Goal: Navigation & Orientation: Find specific page/section

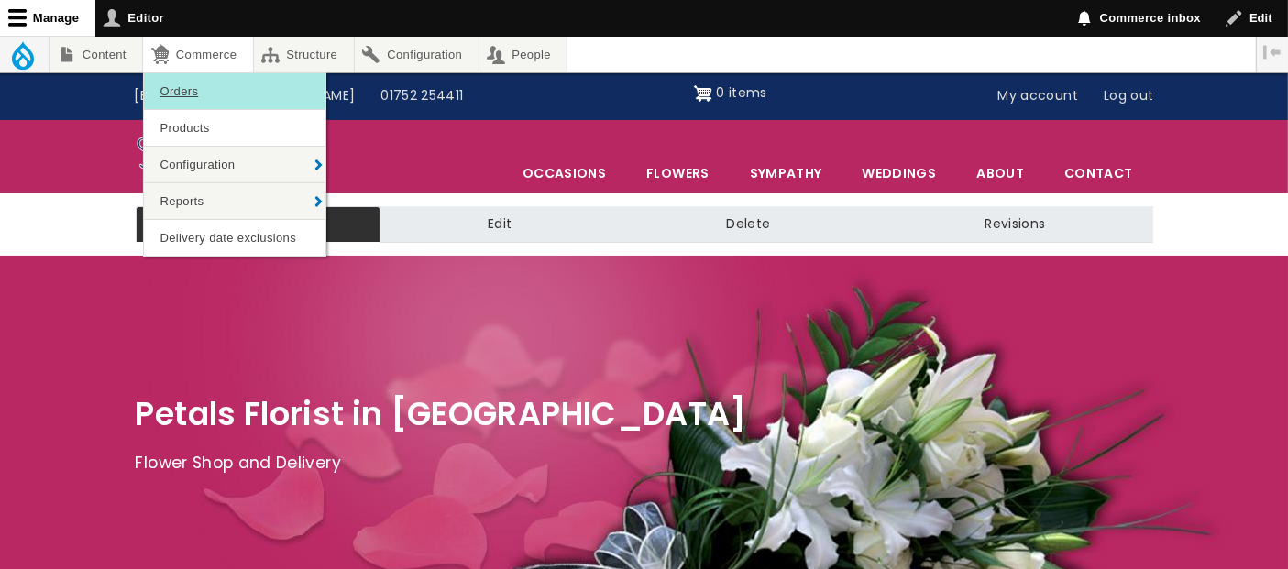
click at [192, 88] on link "Orders" at bounding box center [234, 91] width 181 height 36
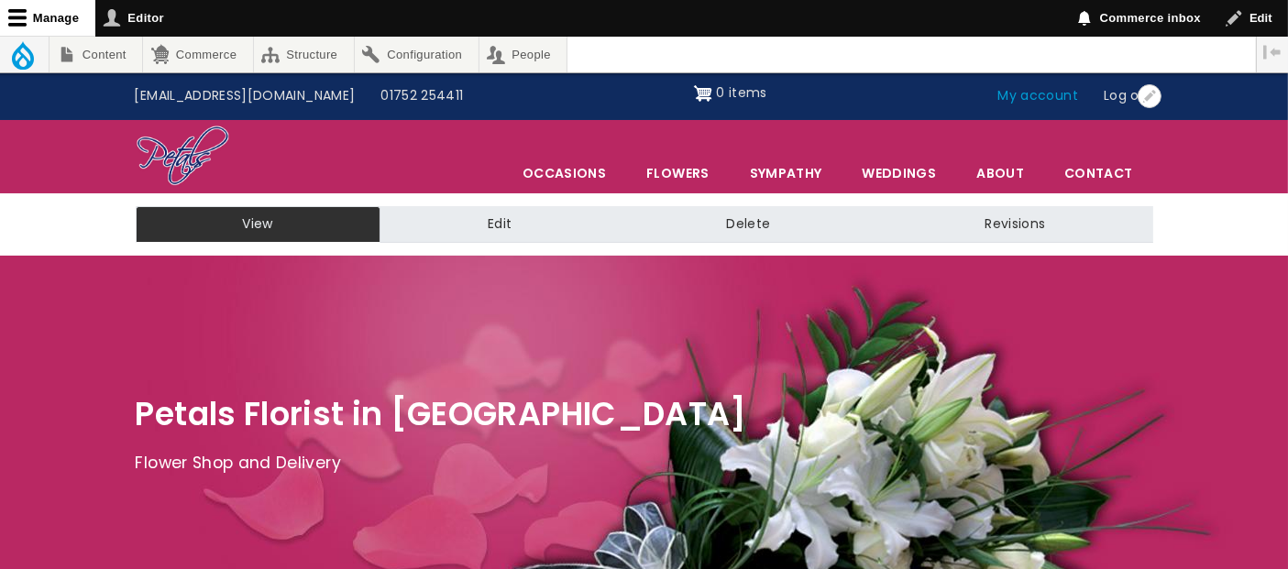
click at [1024, 93] on link "My account" at bounding box center [1038, 96] width 106 height 35
